Goal: Obtain resource: Obtain resource

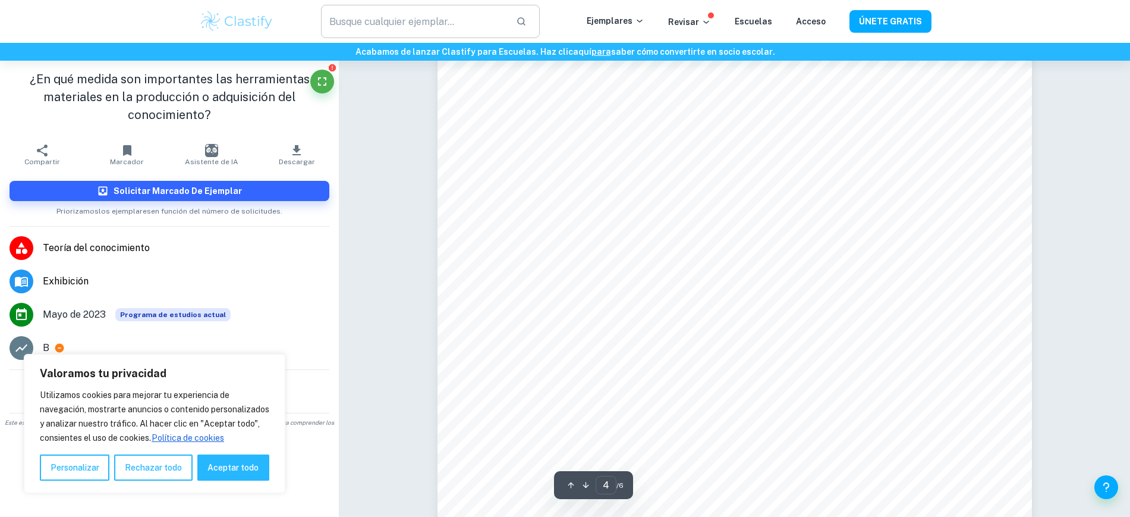
scroll to position [2893, 0]
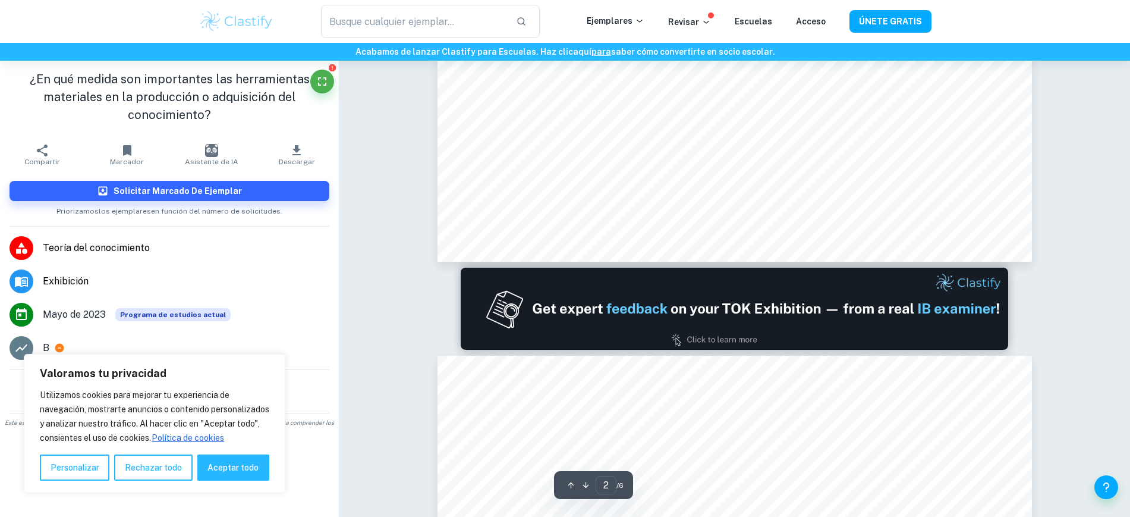
type input "1"
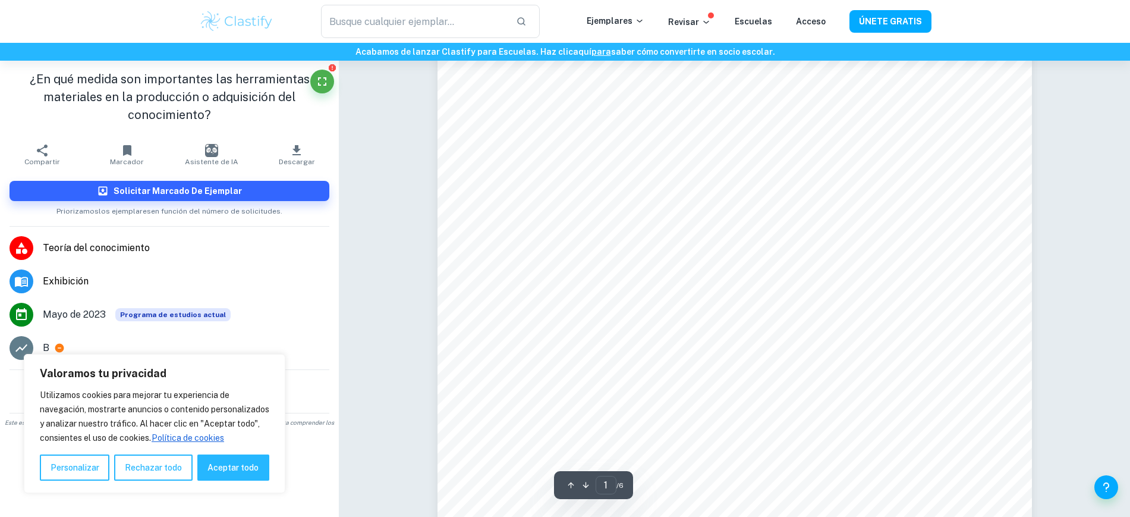
scroll to position [189, 0]
click at [304, 152] on icon "button" at bounding box center [297, 150] width 14 height 14
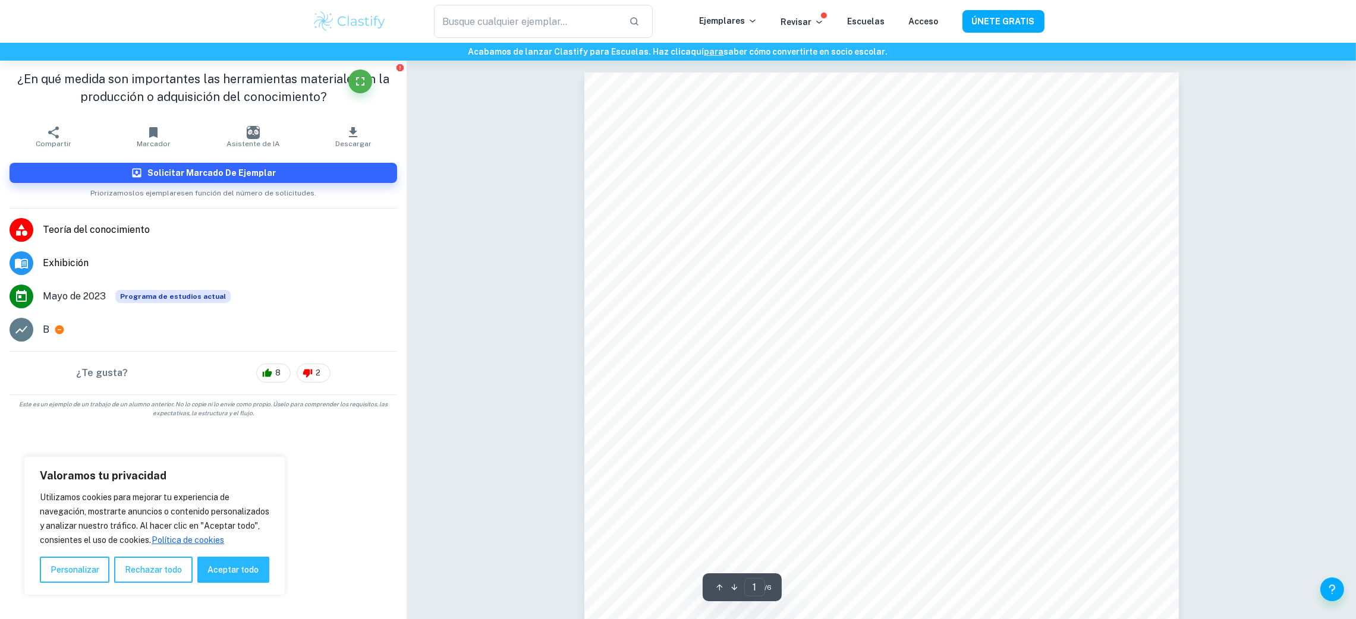
click at [904, 413] on div "Pregúntale a Clai 3 ​ / 6" at bounding box center [881, 548] width 949 height 5287
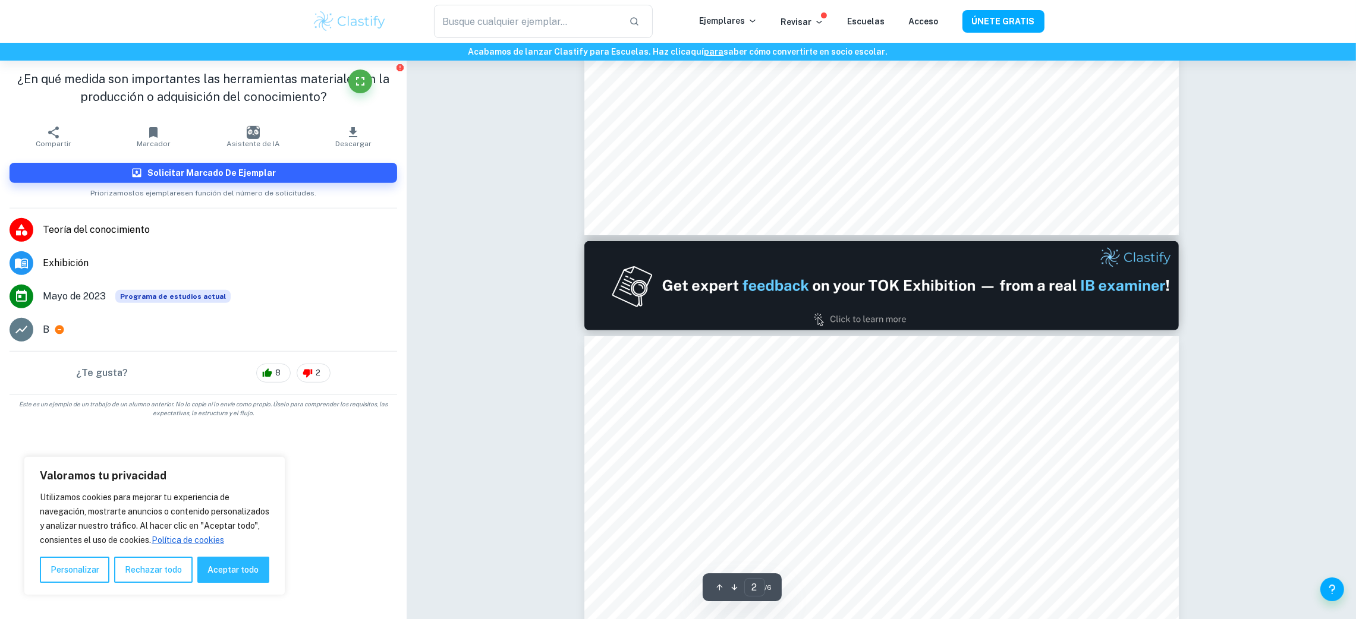
type input "1"
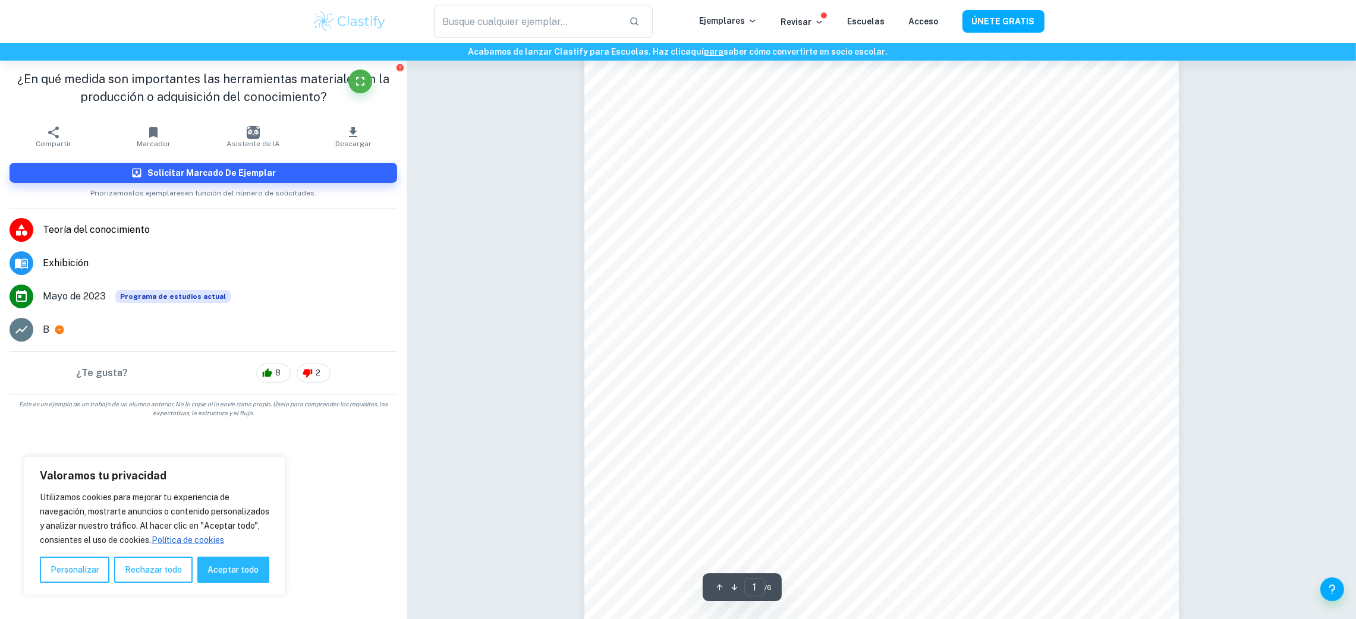
scroll to position [0, 0]
